Goal: Task Accomplishment & Management: Use online tool/utility

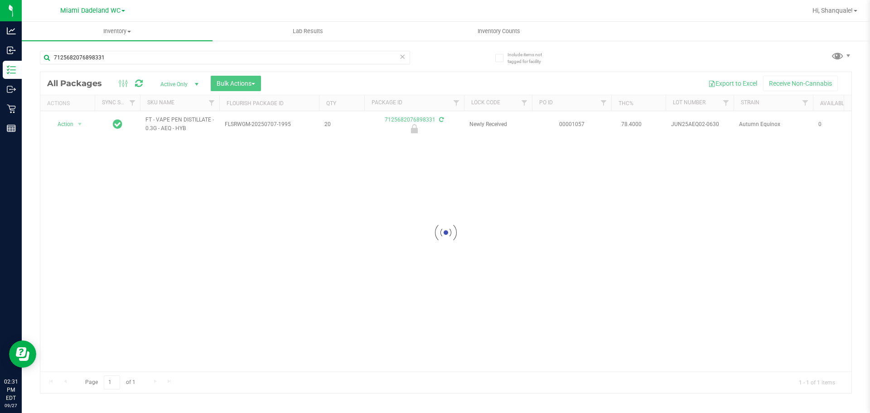
type input "7125682076898331"
click at [81, 126] on div at bounding box center [445, 232] width 811 height 321
click at [79, 126] on div at bounding box center [67, 124] width 43 height 9
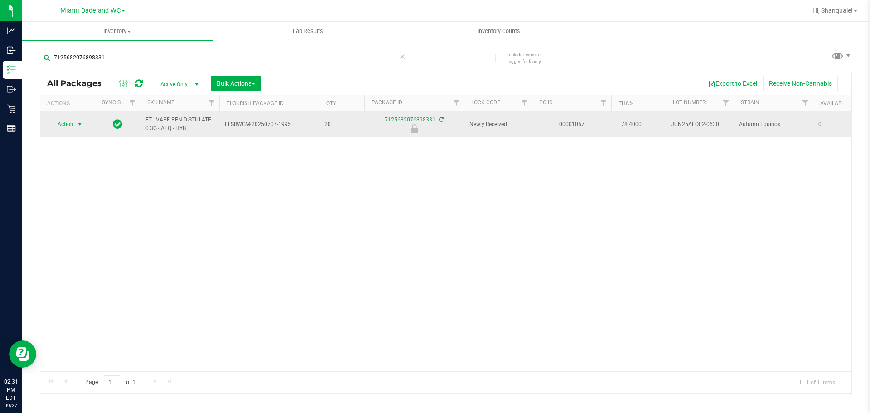
click at [76, 118] on span "select" at bounding box center [79, 124] width 11 height 13
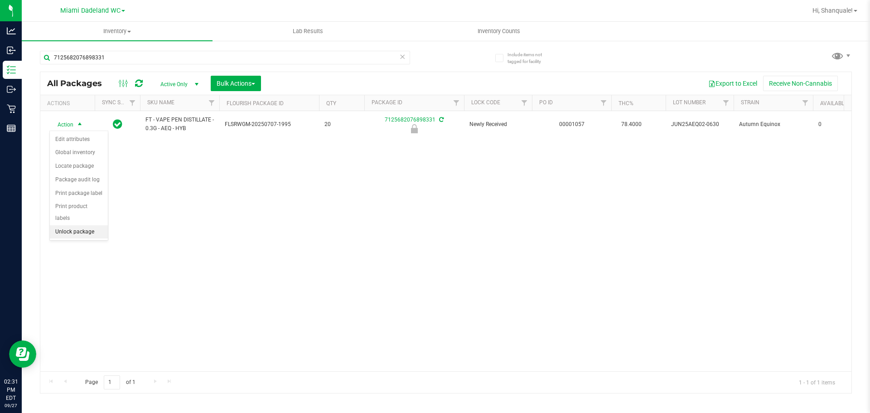
click at [63, 225] on li "Unlock package" at bounding box center [79, 232] width 58 height 14
